Goal: Information Seeking & Learning: Check status

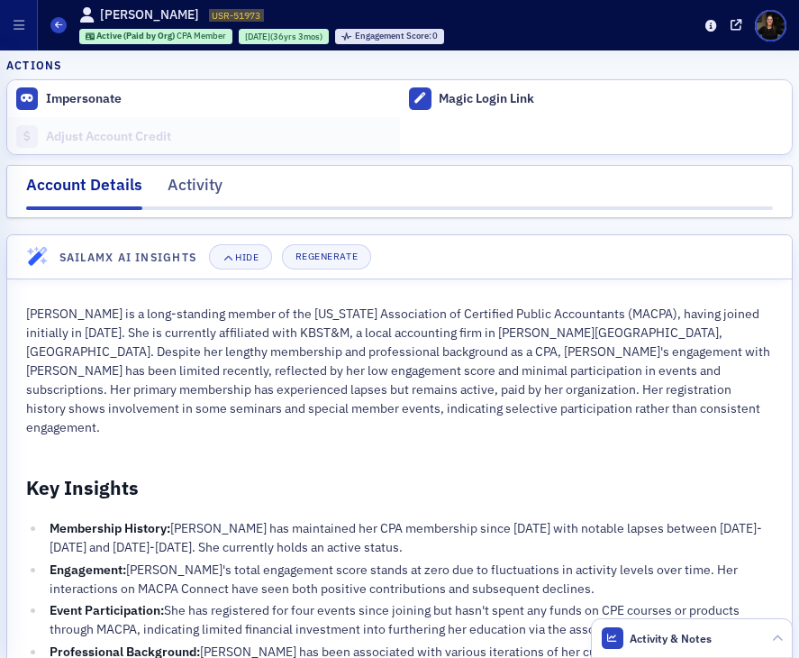
click at [25, 23] on button "button" at bounding box center [19, 25] width 38 height 50
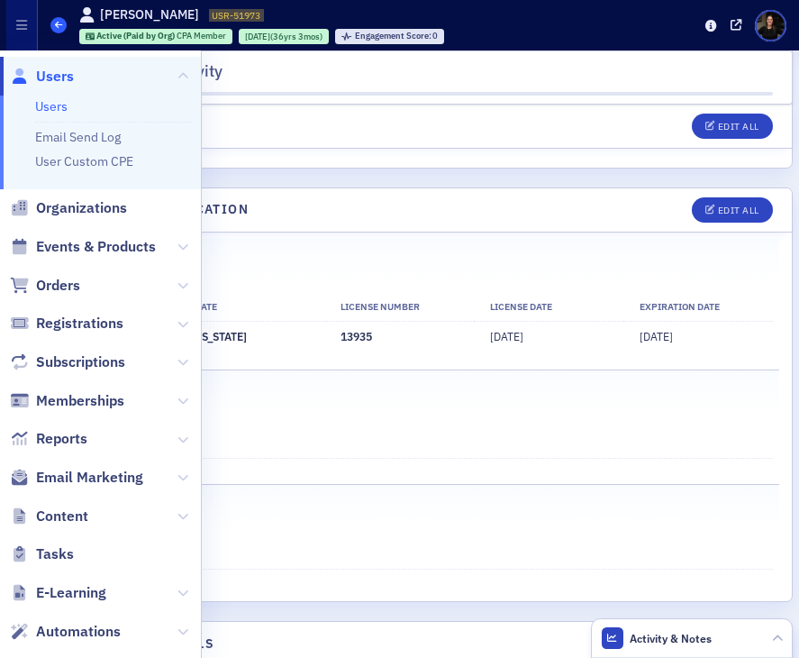
click at [57, 23] on icon at bounding box center [58, 25] width 7 height 8
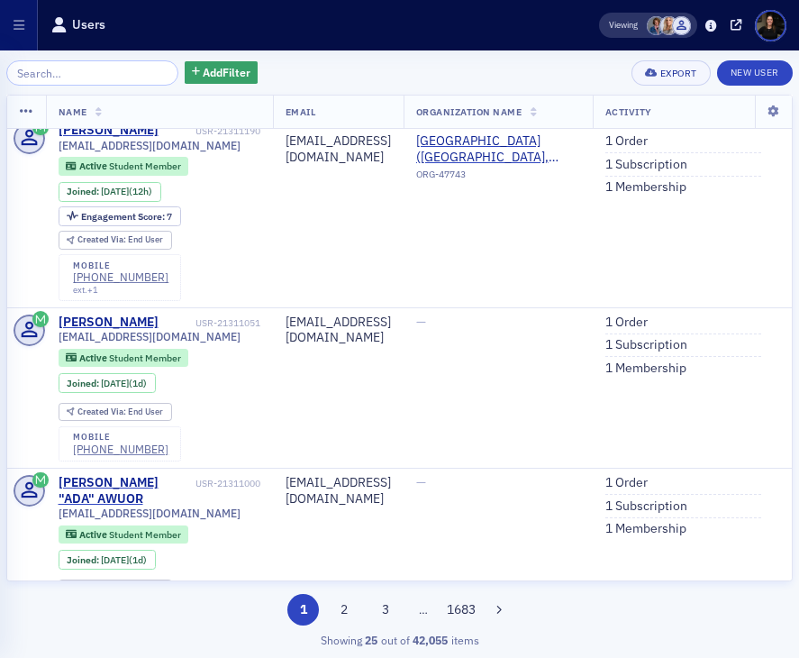
scroll to position [332, 0]
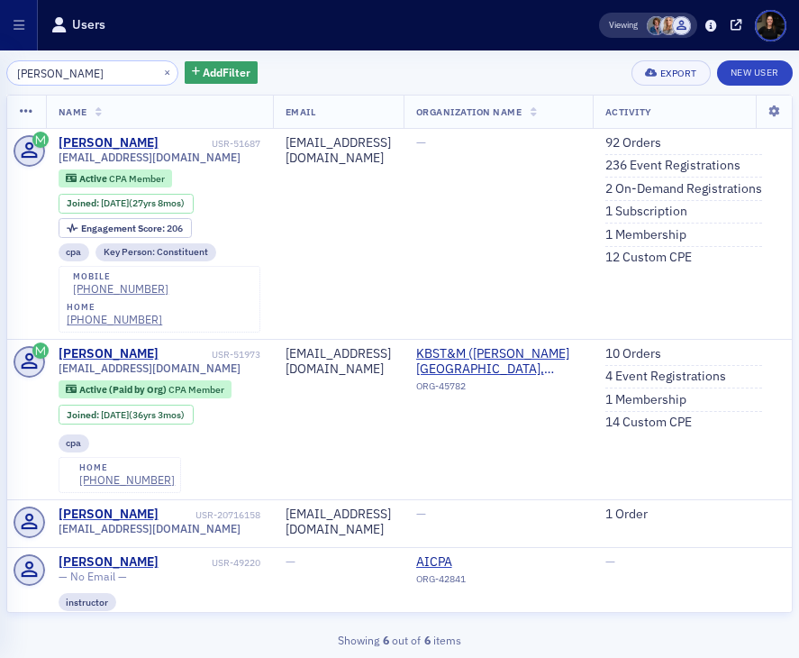
type input "morrow"
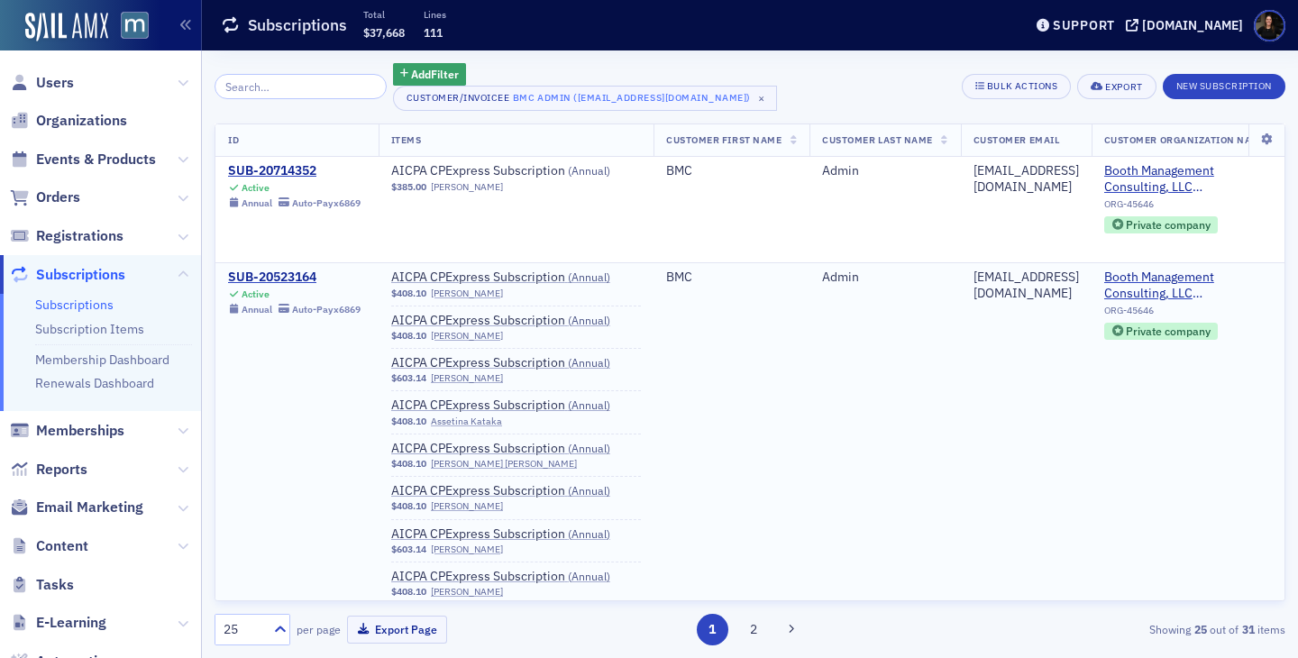
scroll to position [137, 0]
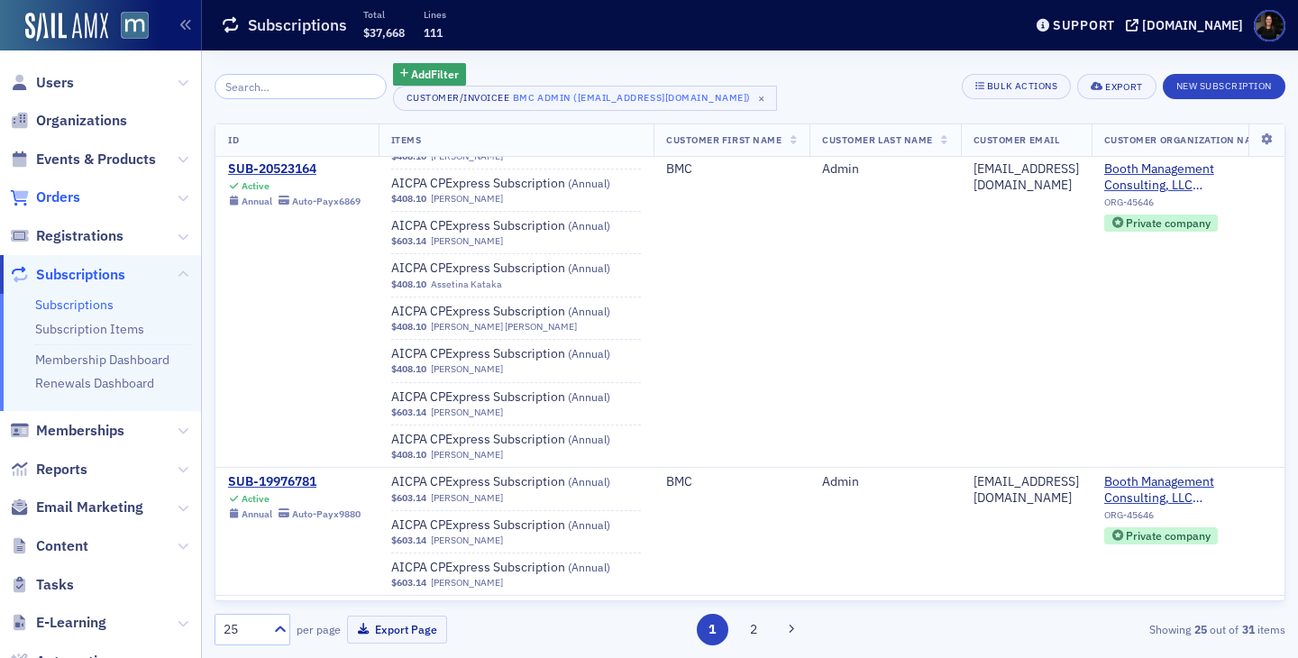
click at [54, 193] on span "Orders" at bounding box center [58, 197] width 44 height 20
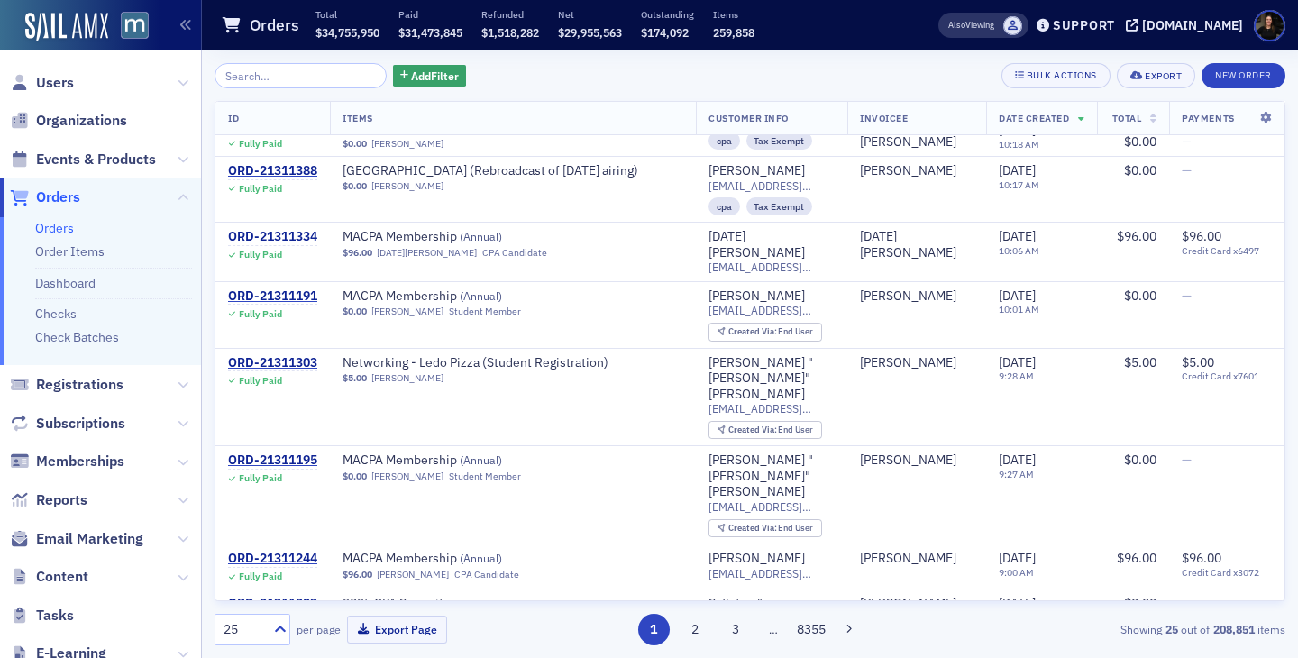
scroll to position [669, 0]
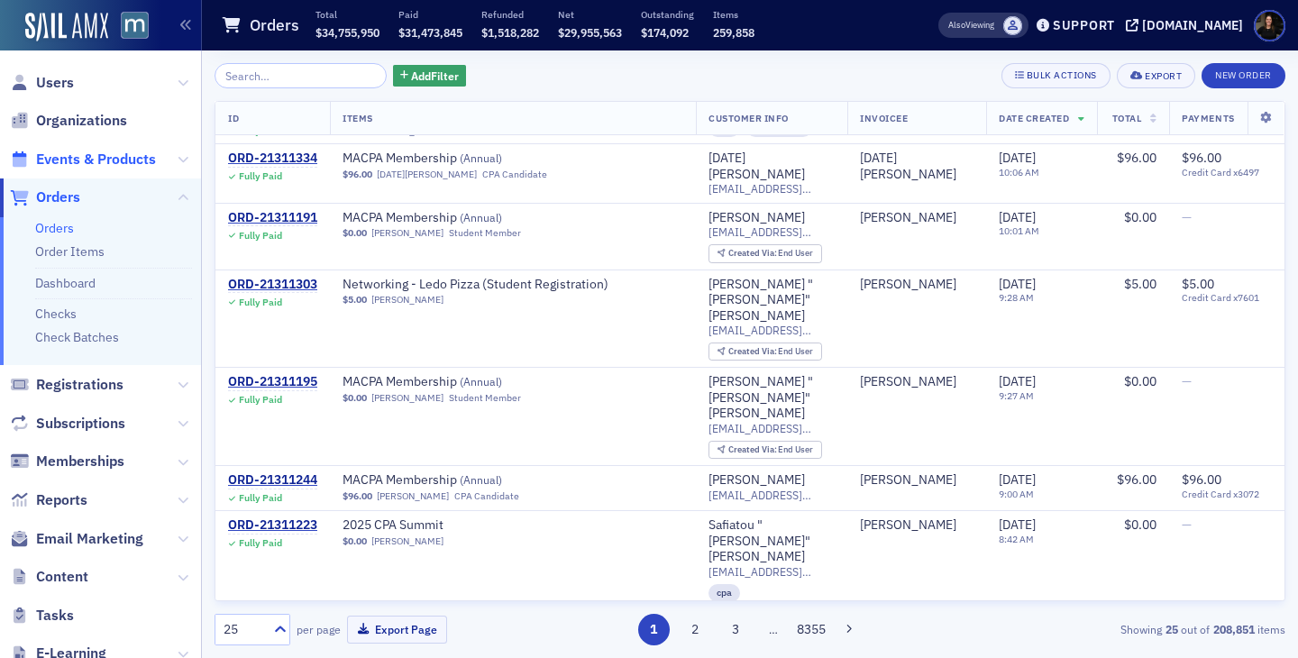
click at [91, 158] on span "Events & Products" at bounding box center [96, 160] width 120 height 20
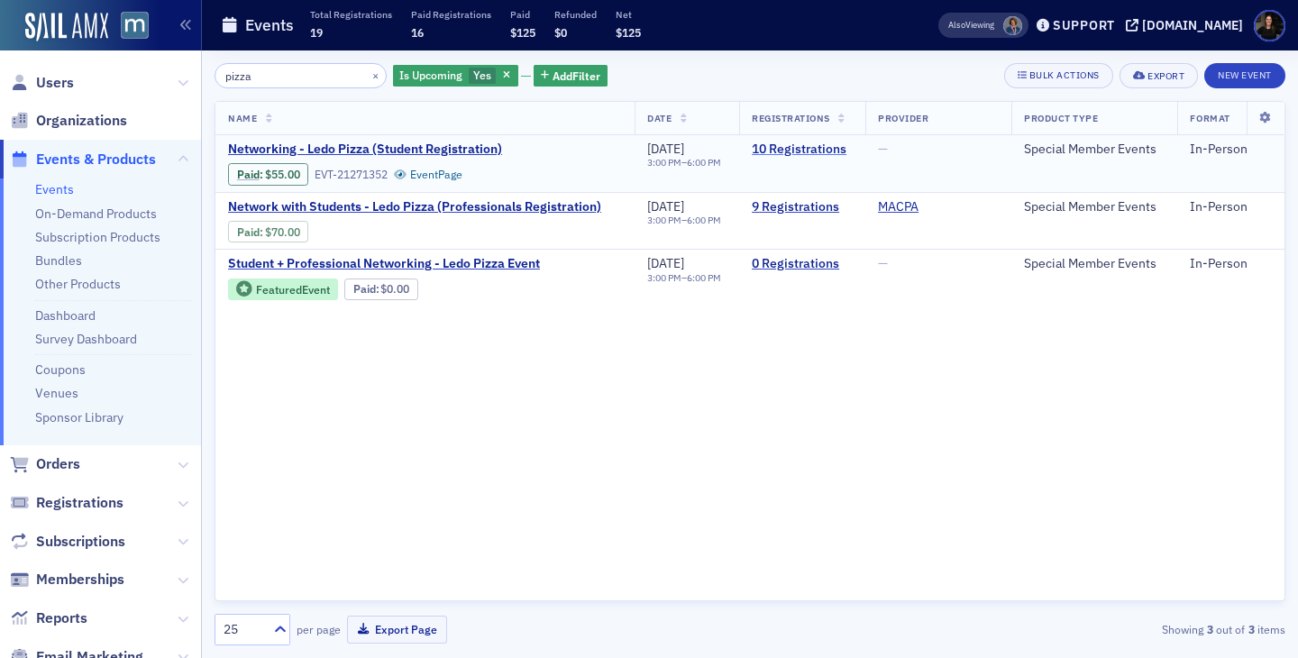
type input "pizza"
click at [779, 152] on link "10 Registrations" at bounding box center [802, 149] width 101 height 16
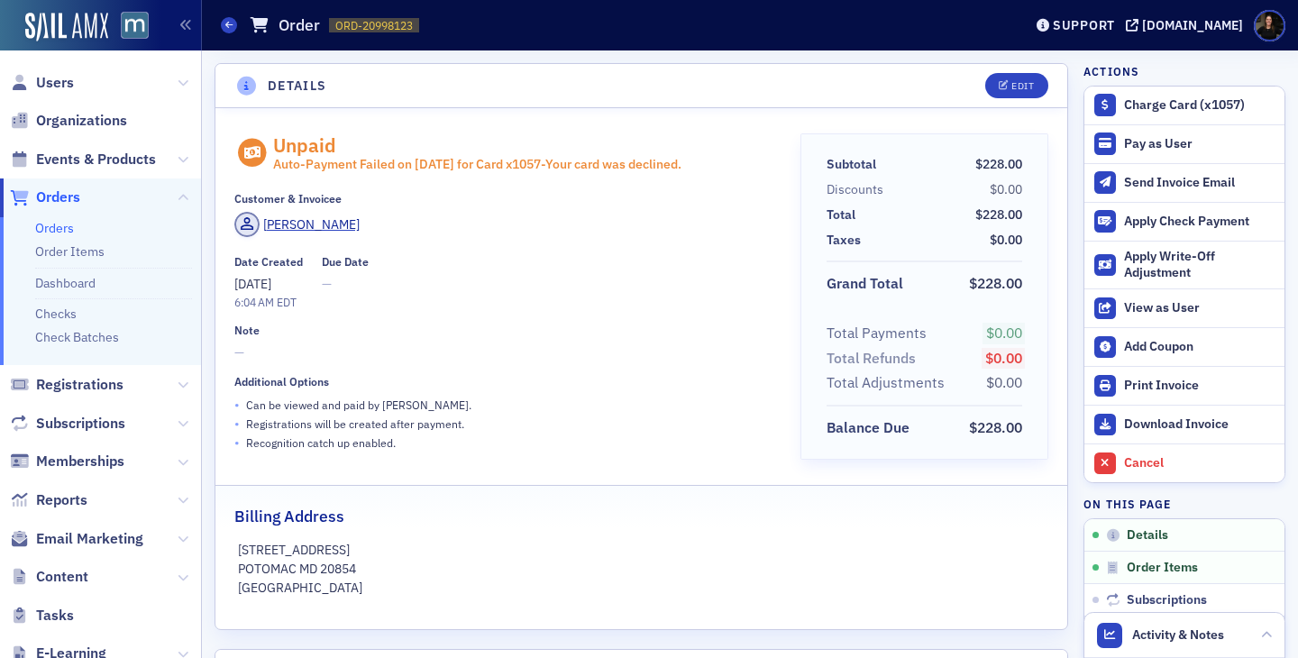
scroll to position [43, 0]
